Goal: Transaction & Acquisition: Download file/media

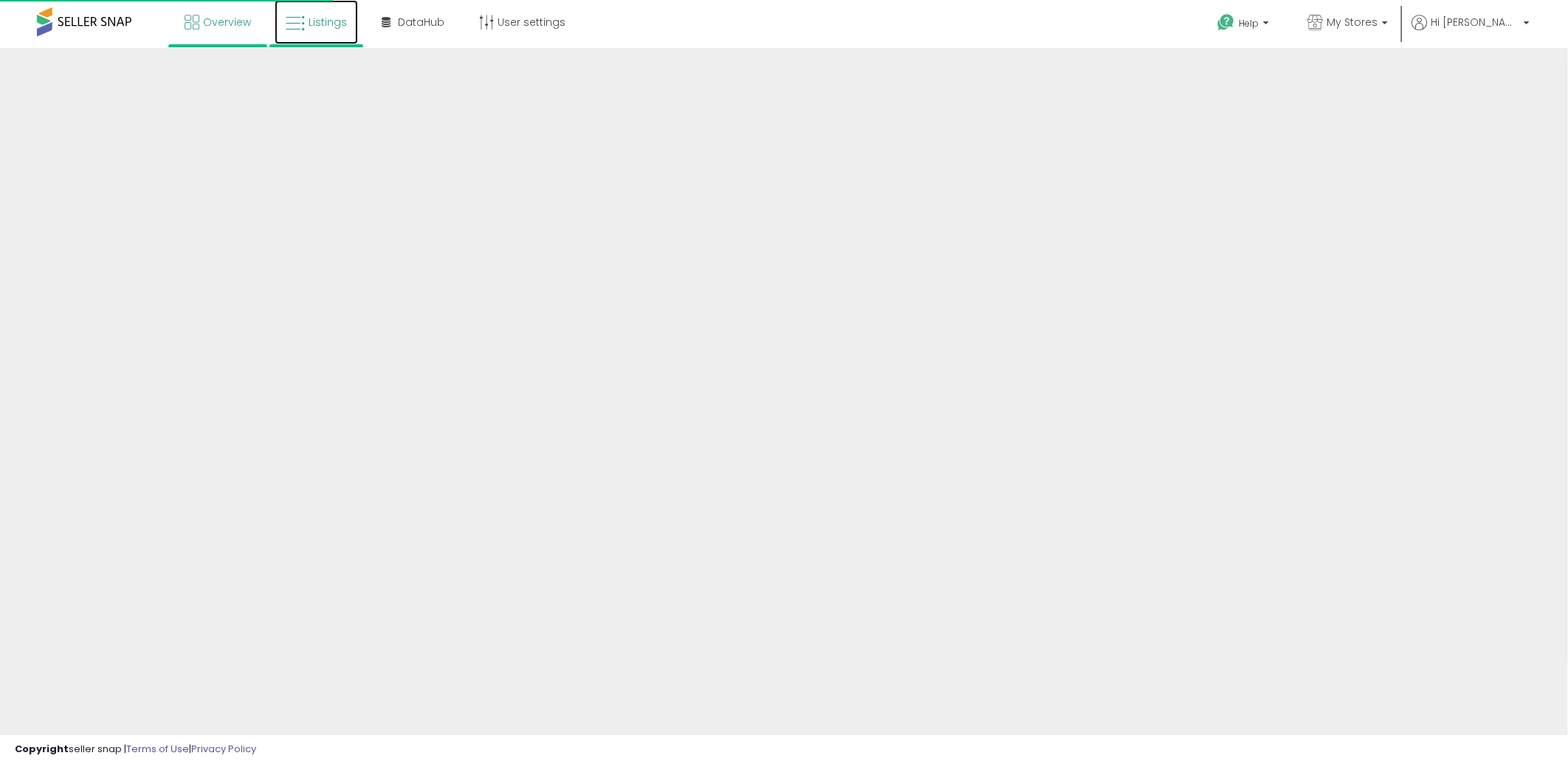
click at [303, 14] on icon at bounding box center [295, 23] width 19 height 19
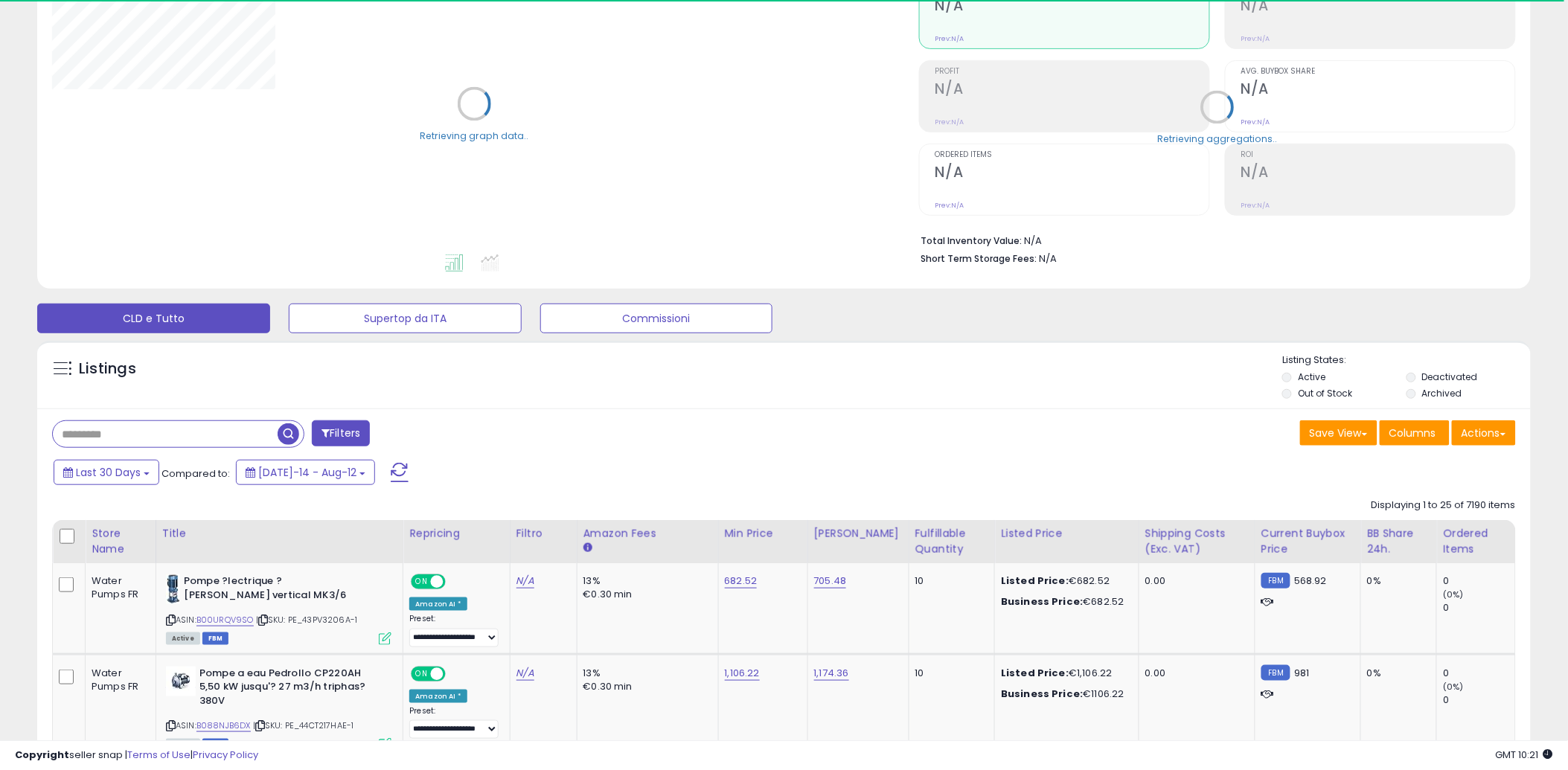
scroll to position [330, 0]
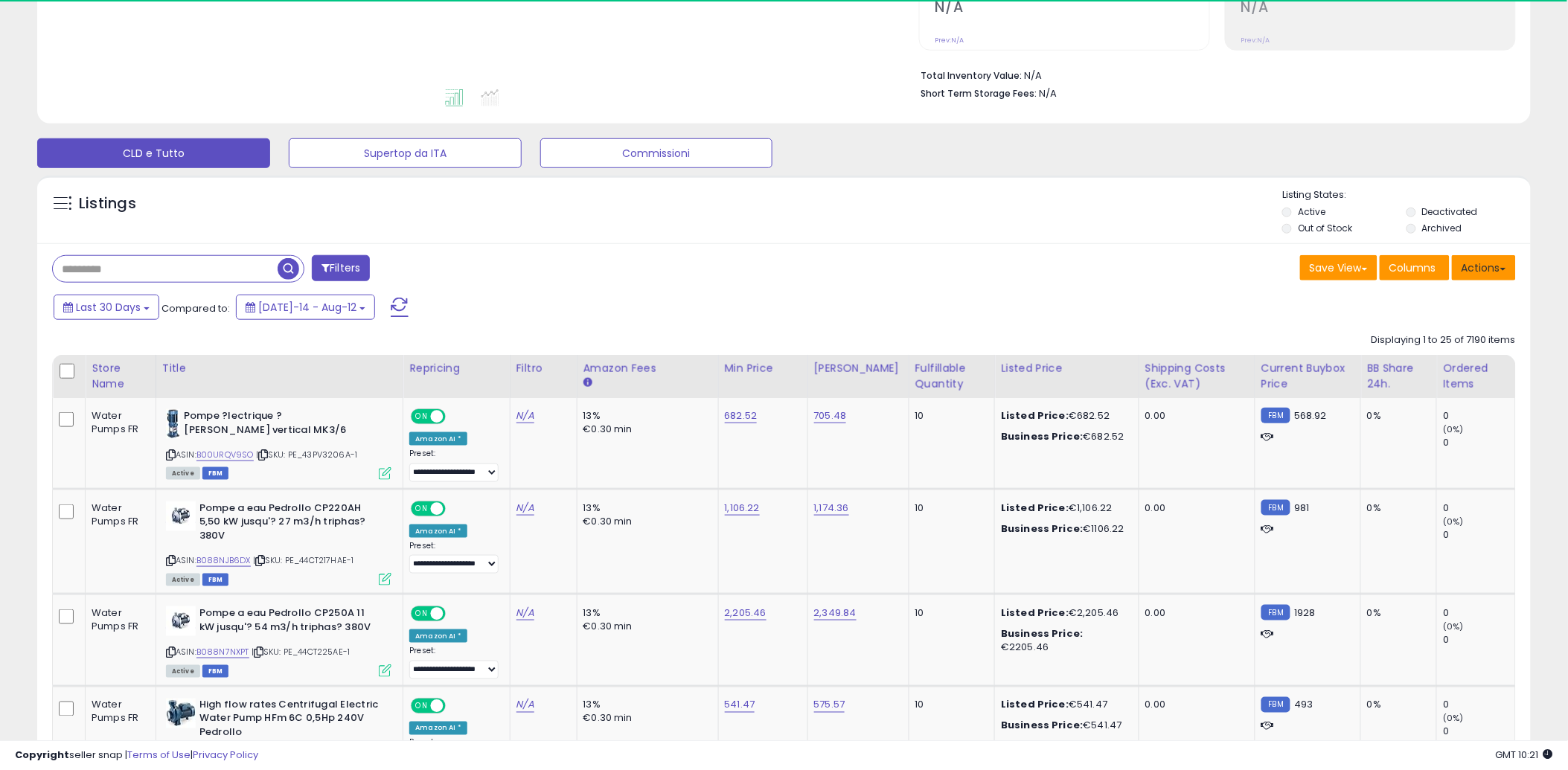
click at [1496, 269] on button "Actions" at bounding box center [1484, 268] width 64 height 26
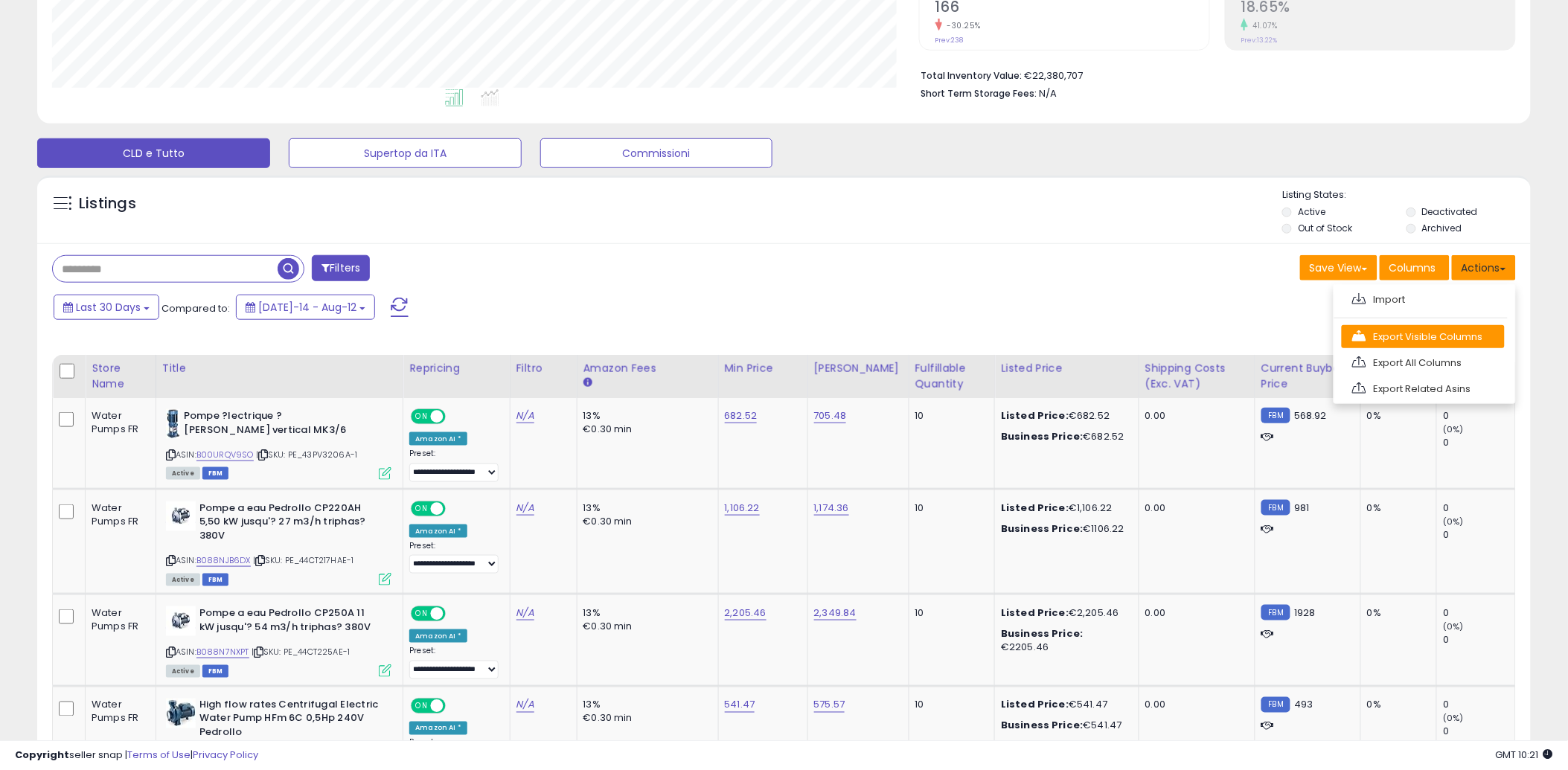
scroll to position [305, 868]
click at [1418, 358] on link "Export All Columns" at bounding box center [1424, 362] width 163 height 23
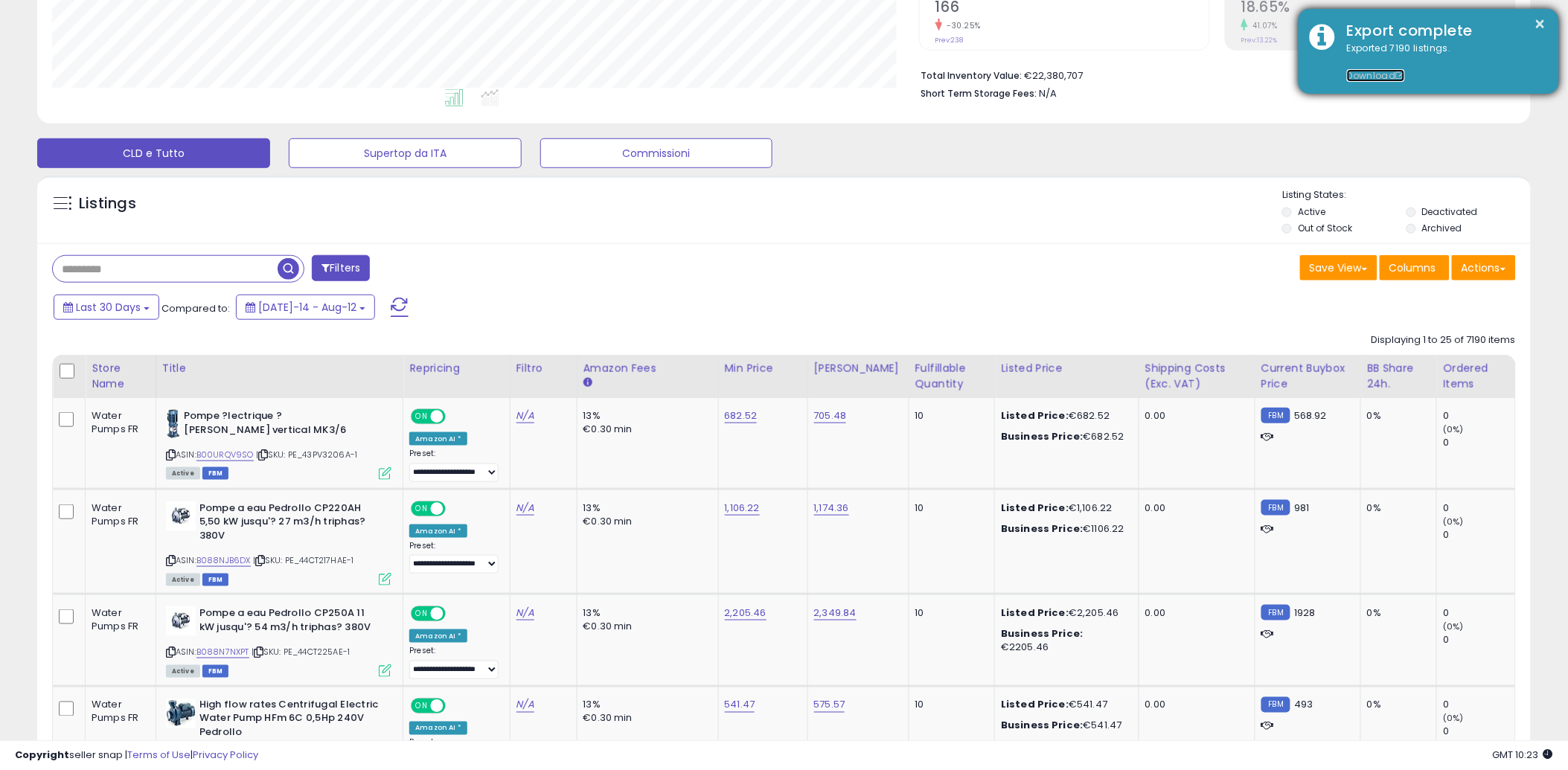
click at [1380, 76] on link "Download" at bounding box center [1375, 75] width 58 height 13
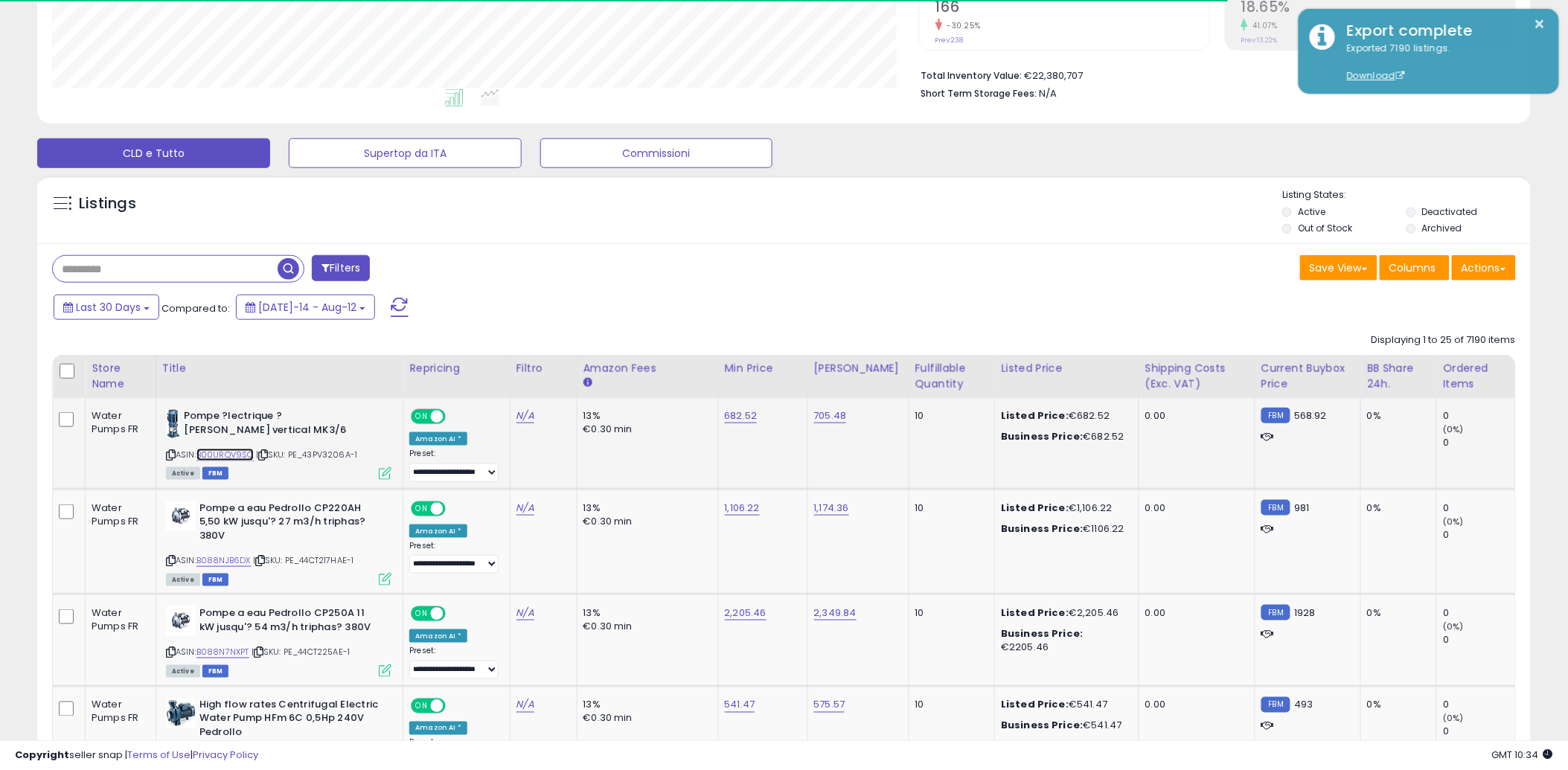
click at [243, 456] on link "B00URQV9SO" at bounding box center [225, 455] width 57 height 13
